Goal: Transaction & Acquisition: Download file/media

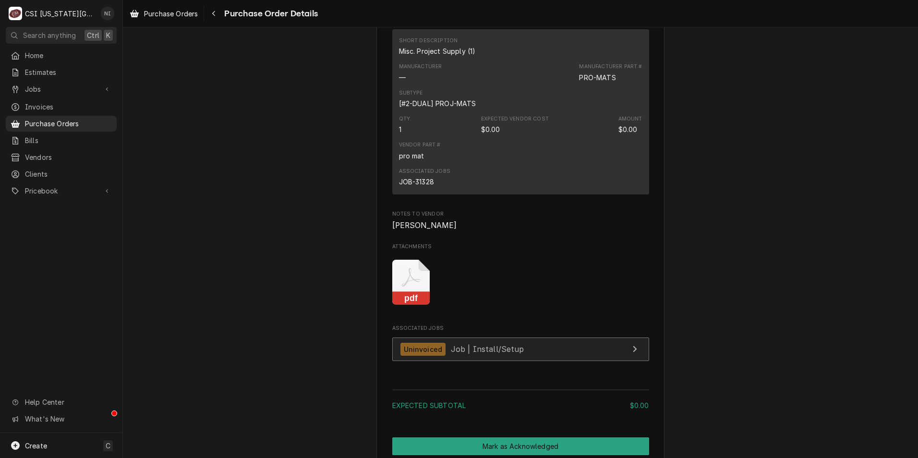
scroll to position [720, 0]
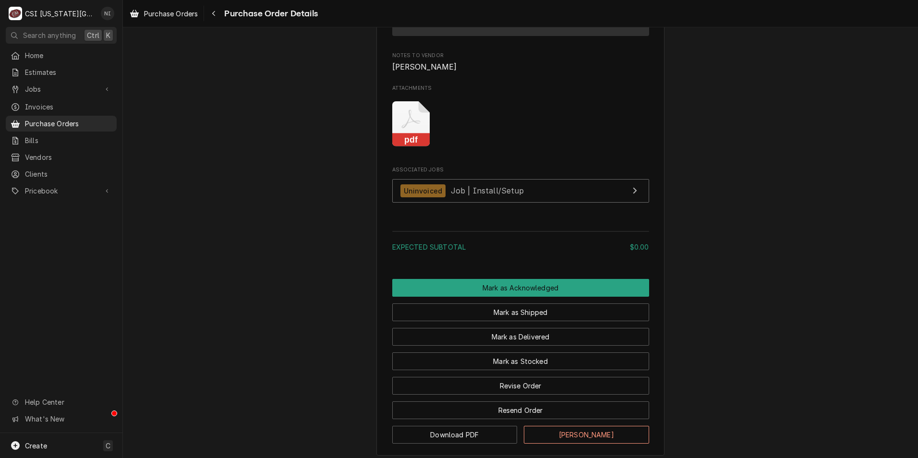
click at [413, 147] on rect "Attachments" at bounding box center [411, 140] width 38 height 13
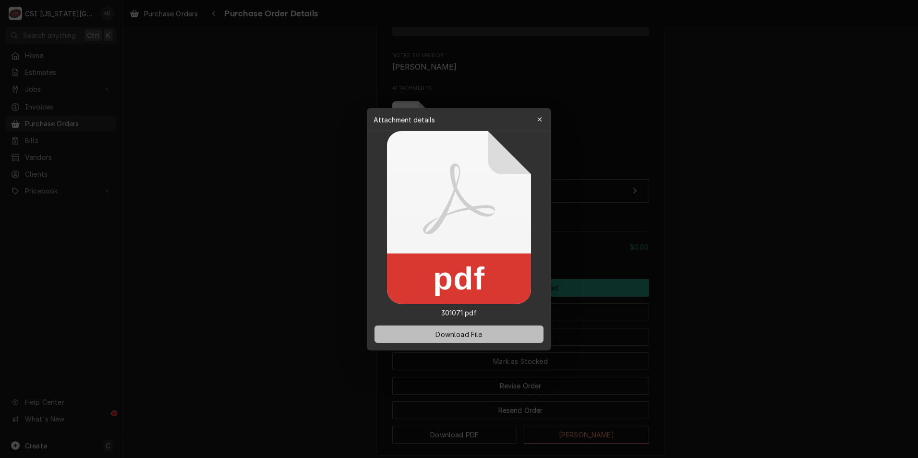
click at [462, 339] on span "Download File" at bounding box center [459, 334] width 50 height 10
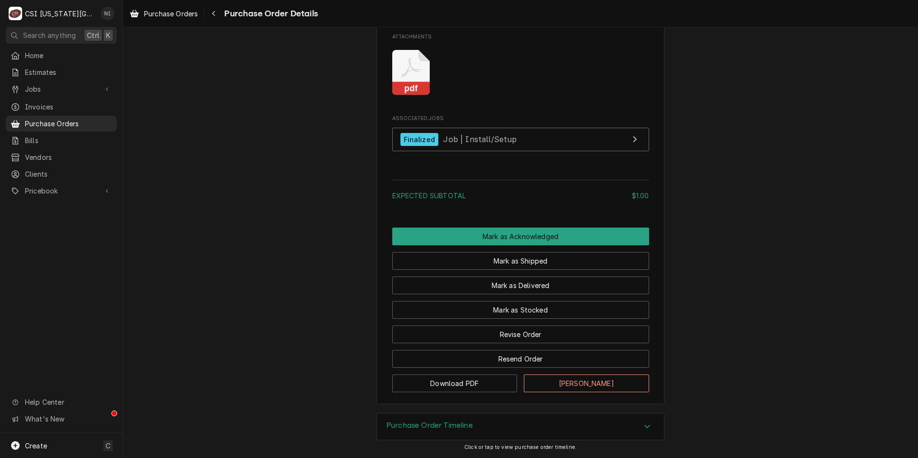
scroll to position [816, 0]
click at [397, 76] on icon "Attachments" at bounding box center [411, 73] width 38 height 46
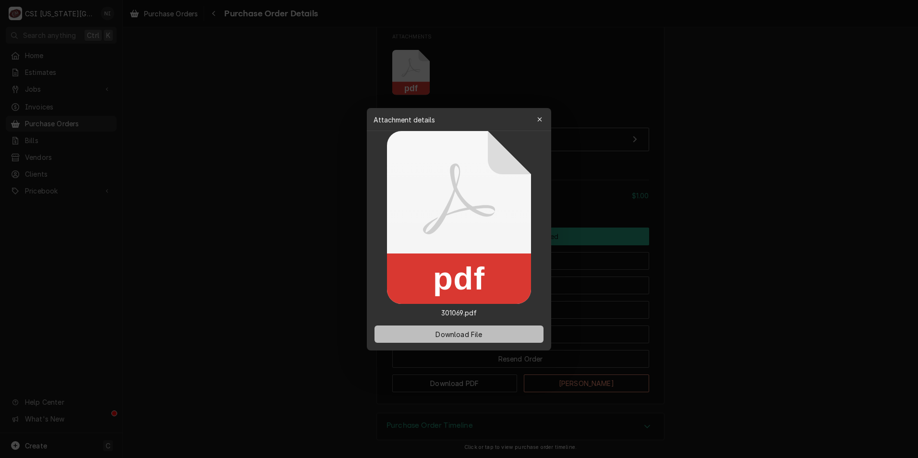
drag, startPoint x: 476, startPoint y: 335, endPoint x: 484, endPoint y: 326, distance: 11.3
click at [476, 335] on span "Download File" at bounding box center [459, 334] width 50 height 10
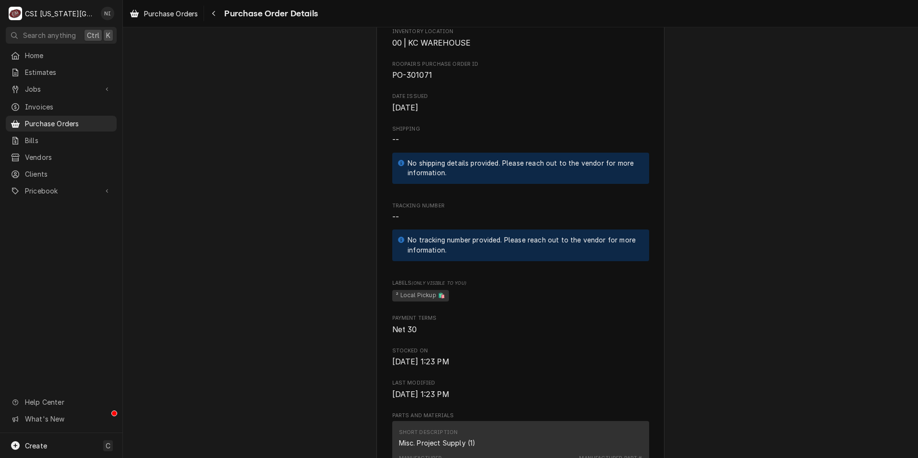
scroll to position [288, 0]
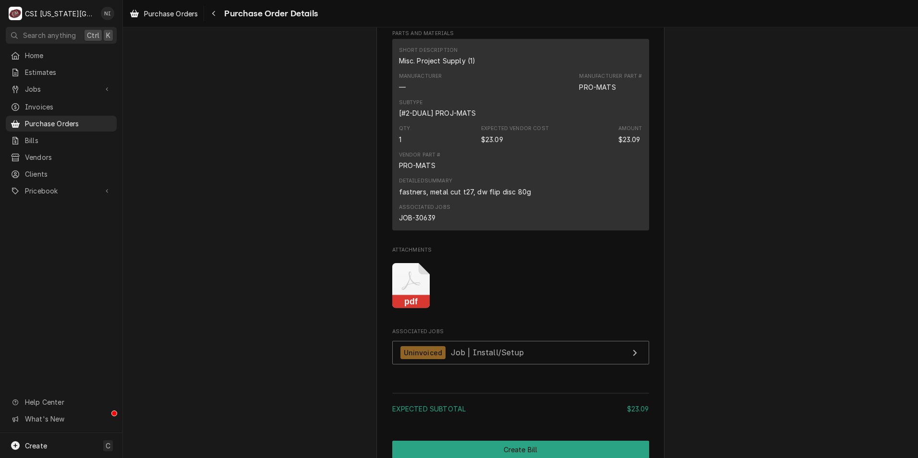
scroll to position [720, 0]
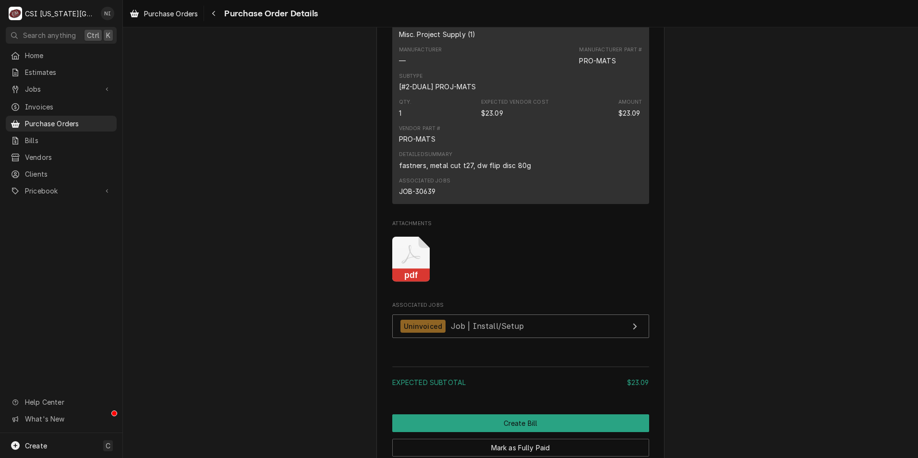
click at [420, 282] on icon "Attachments" at bounding box center [411, 260] width 38 height 46
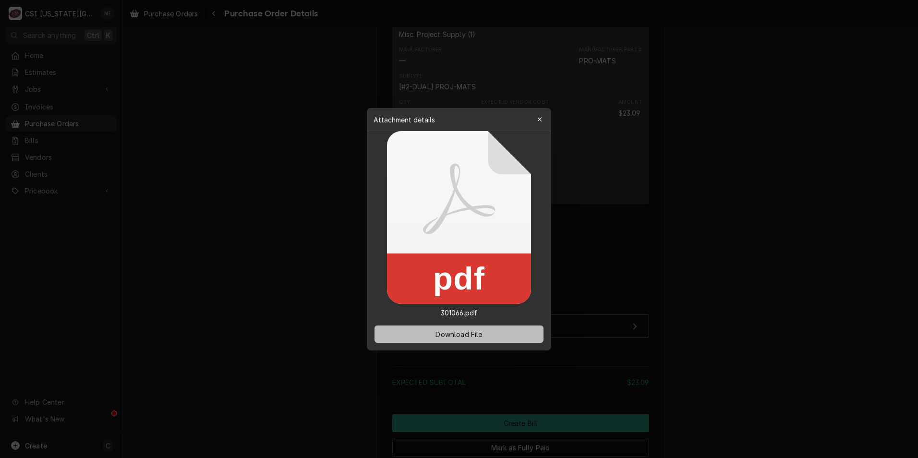
click at [450, 330] on span "Download File" at bounding box center [459, 334] width 50 height 10
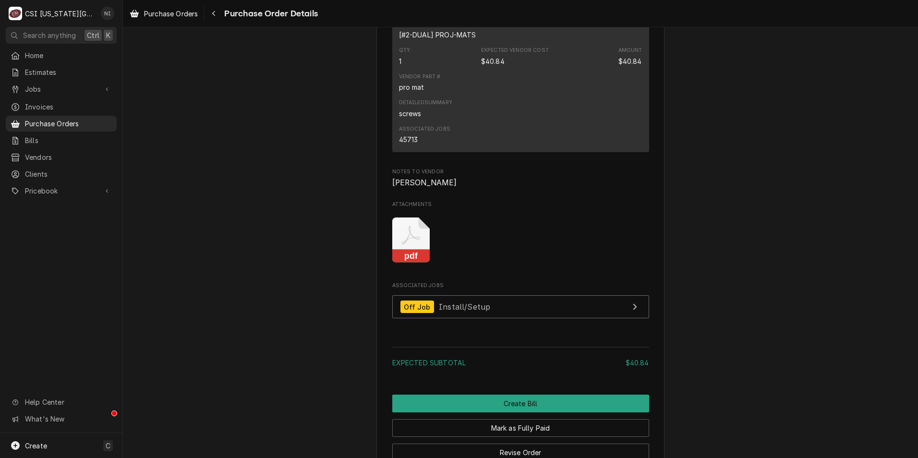
scroll to position [816, 0]
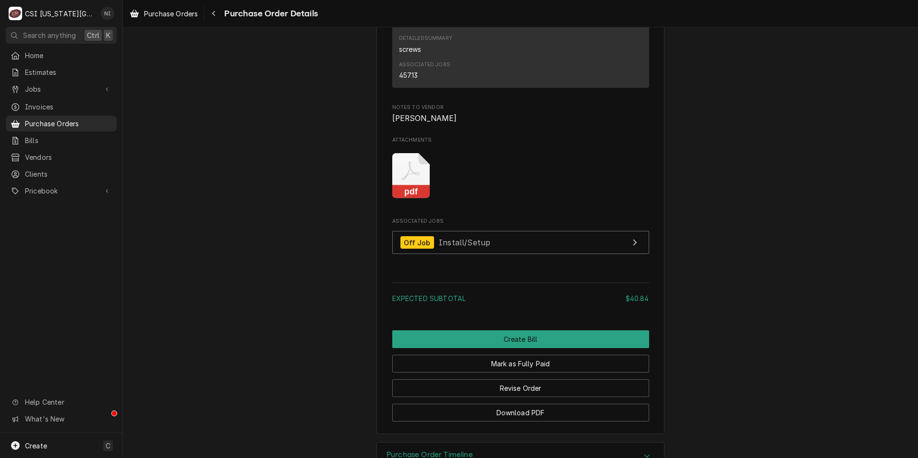
click at [405, 199] on rect "Attachments" at bounding box center [411, 191] width 38 height 13
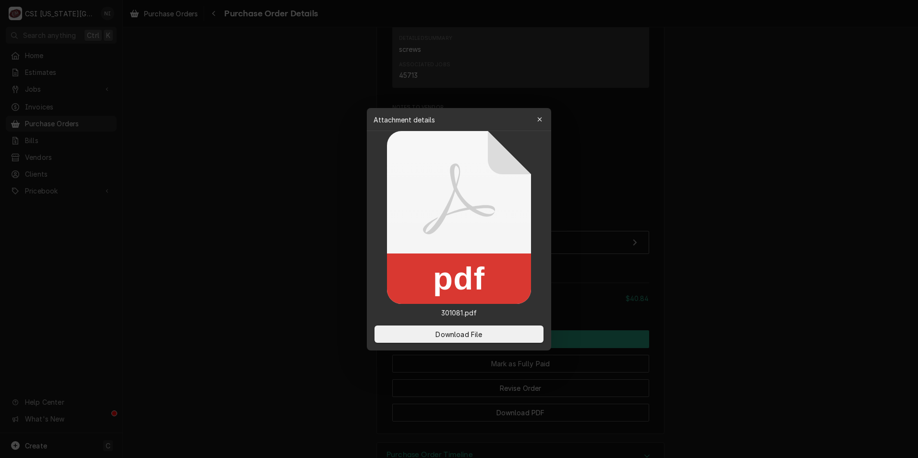
click at [450, 342] on div "Download File" at bounding box center [459, 334] width 184 height 33
click at [450, 340] on button "Download File" at bounding box center [459, 334] width 169 height 17
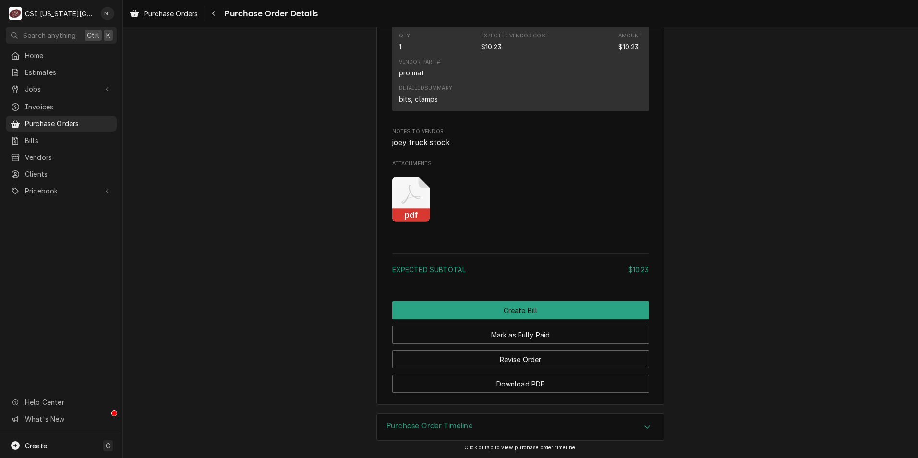
scroll to position [768, 0]
click at [422, 222] on icon "Attachments" at bounding box center [411, 199] width 38 height 46
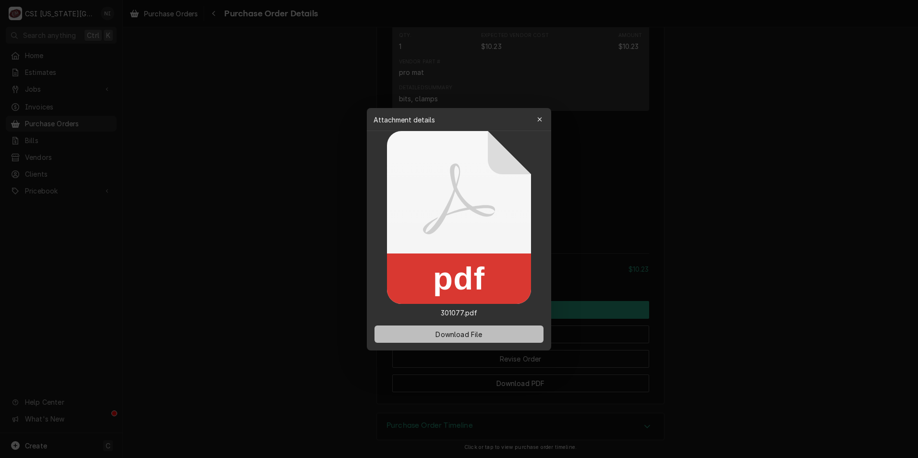
drag, startPoint x: 450, startPoint y: 334, endPoint x: 459, endPoint y: 333, distance: 9.7
click at [450, 334] on span "Download File" at bounding box center [459, 334] width 50 height 10
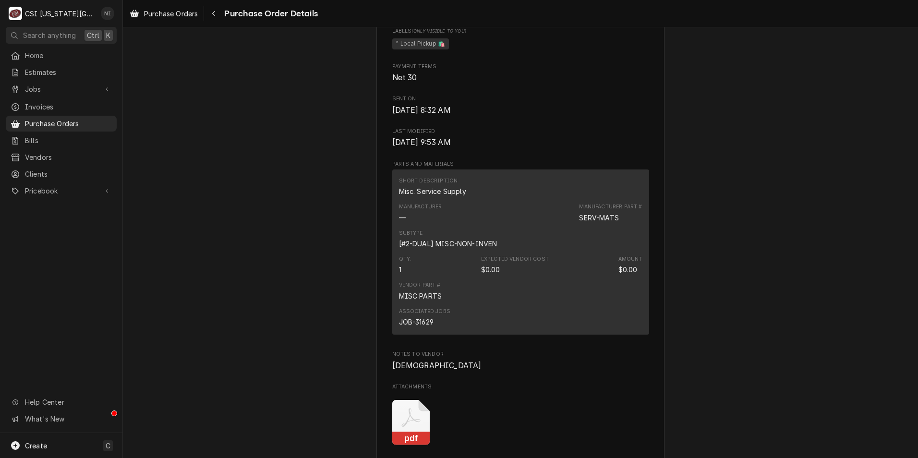
scroll to position [624, 0]
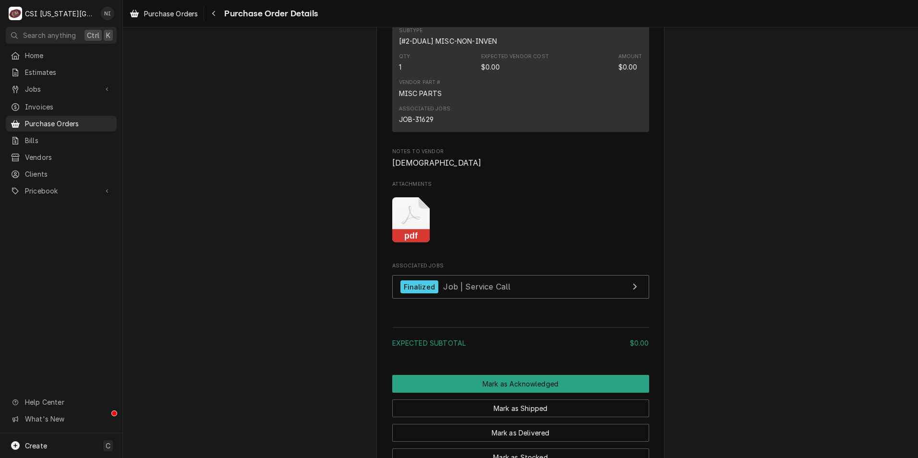
click at [417, 243] on icon "Attachments" at bounding box center [411, 220] width 38 height 46
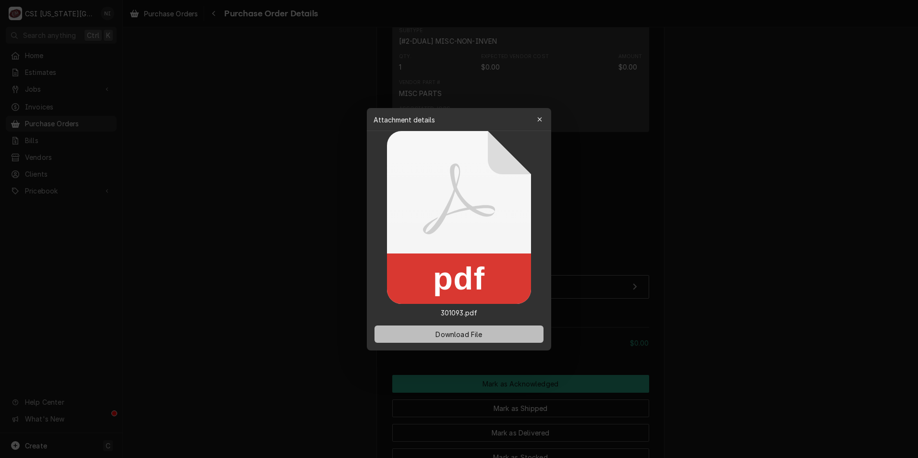
click at [451, 334] on span "Download File" at bounding box center [459, 334] width 50 height 10
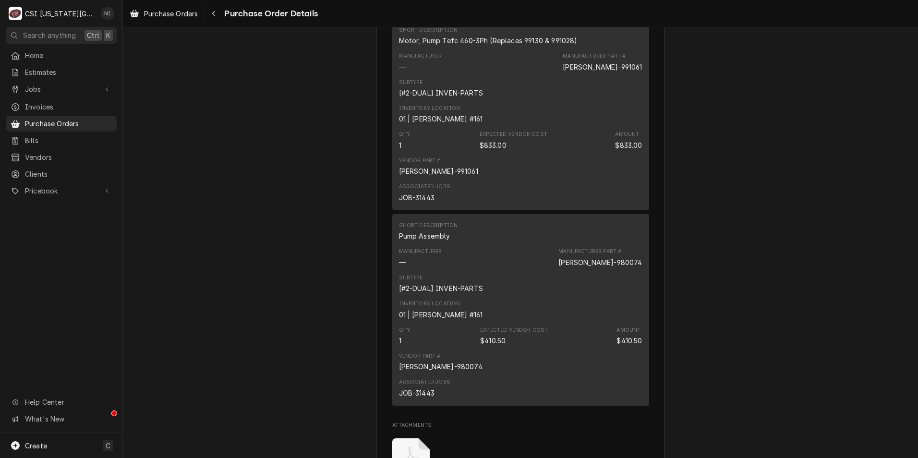
scroll to position [720, 0]
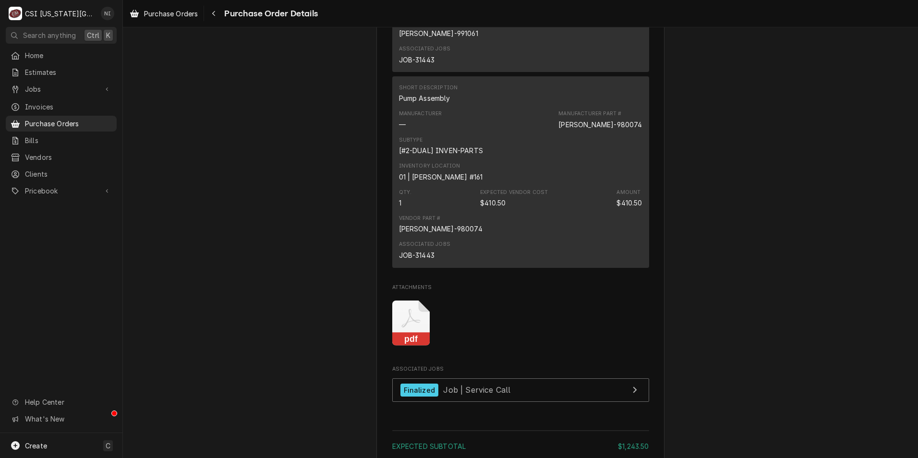
click at [408, 346] on icon "Attachments" at bounding box center [411, 324] width 38 height 46
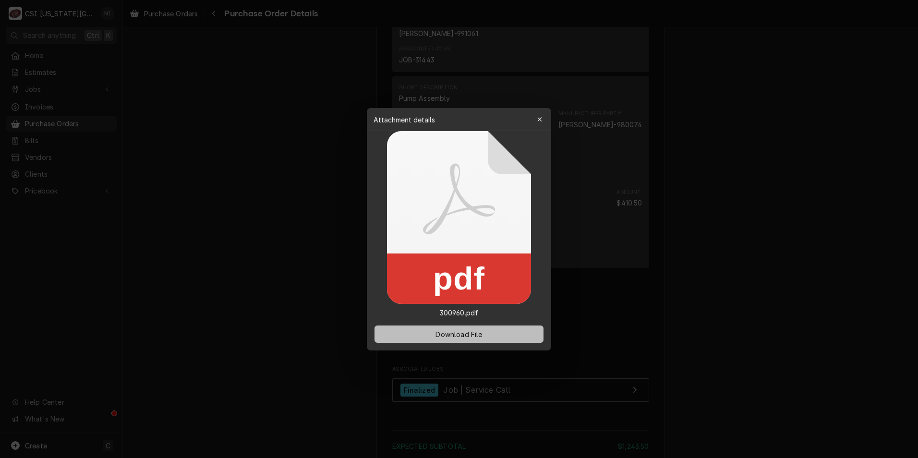
click at [440, 327] on button "Download File" at bounding box center [459, 334] width 169 height 17
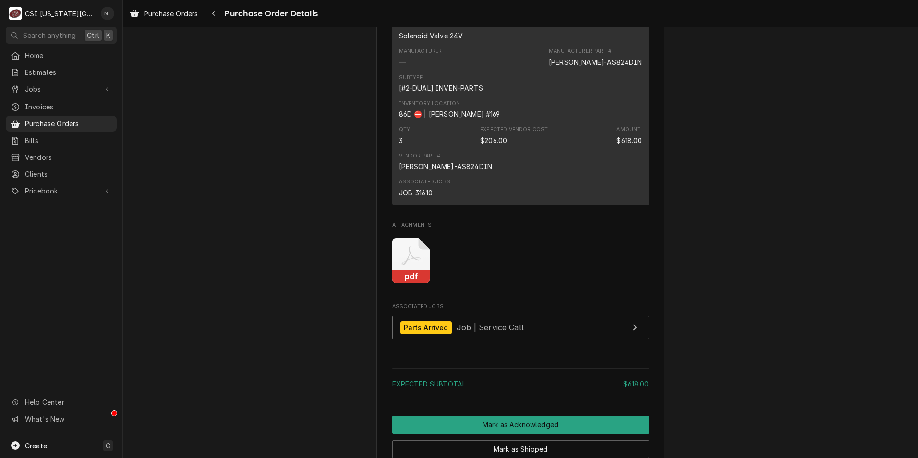
scroll to position [576, 0]
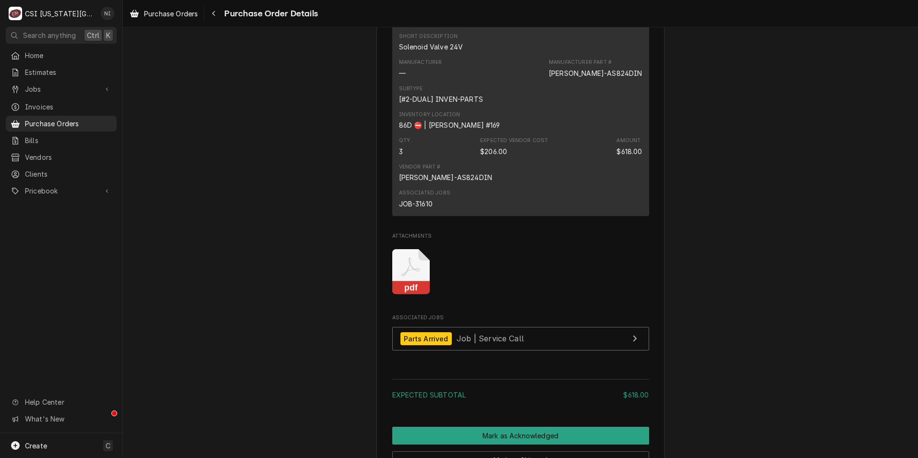
click at [411, 277] on icon "Attachments" at bounding box center [410, 267] width 19 height 19
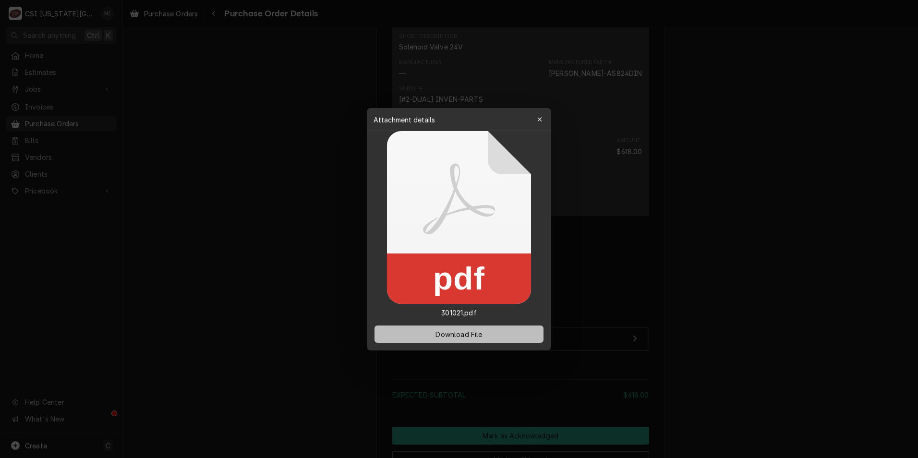
click at [465, 329] on span "Download File" at bounding box center [459, 334] width 50 height 10
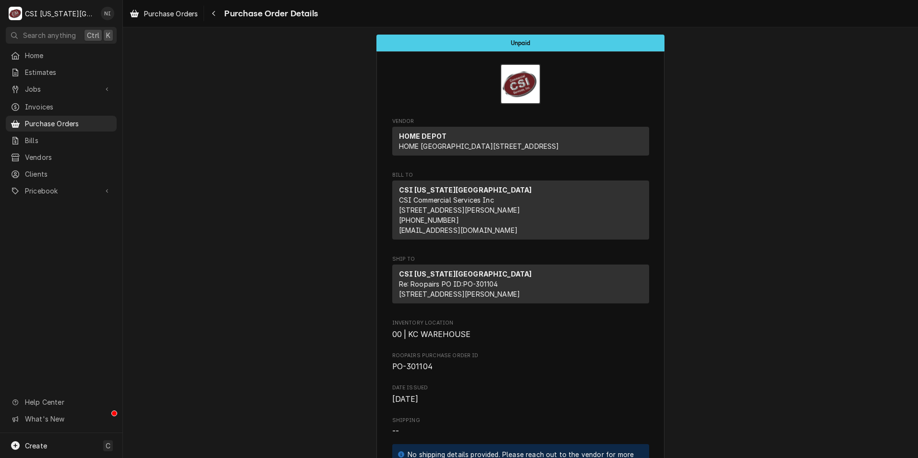
drag, startPoint x: 289, startPoint y: 135, endPoint x: 409, endPoint y: 0, distance: 181.0
